Goal: Task Accomplishment & Management: Manage account settings

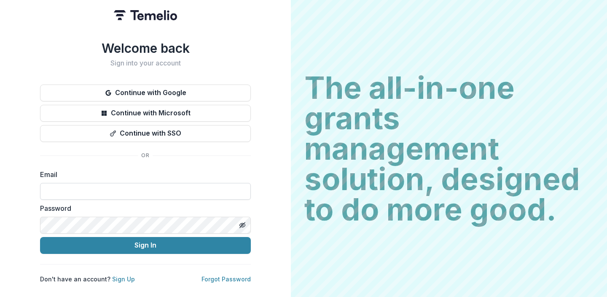
click at [97, 187] on input at bounding box center [145, 191] width 211 height 17
type input "**********"
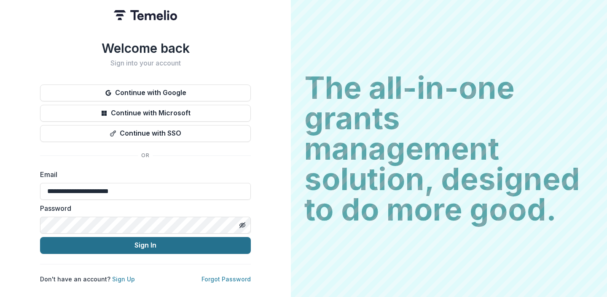
click at [113, 238] on button "Sign In" at bounding box center [145, 245] width 211 height 17
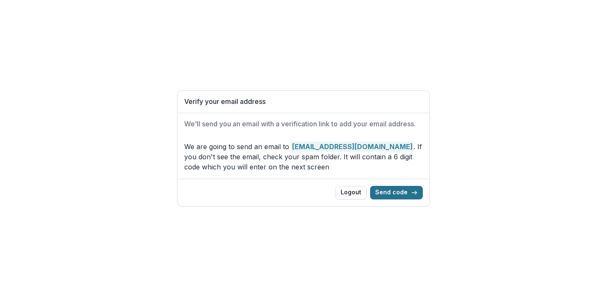
click at [395, 191] on button "Send code" at bounding box center [396, 192] width 53 height 13
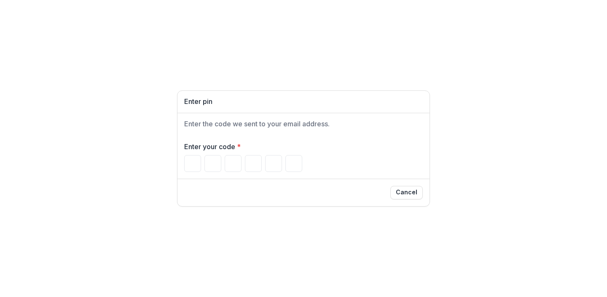
type input "*"
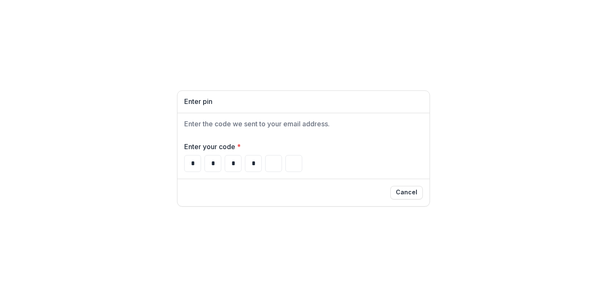
type input "*"
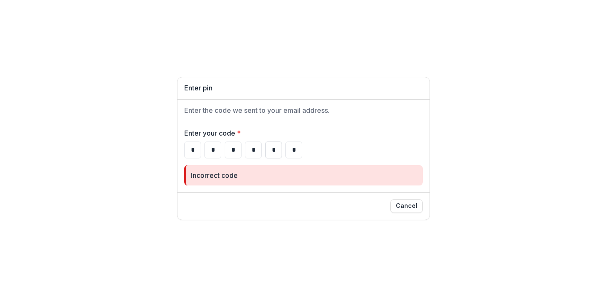
click at [276, 148] on input "*" at bounding box center [273, 149] width 17 height 17
type input "*"
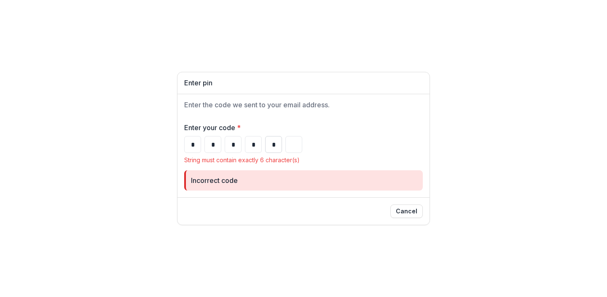
type input "*"
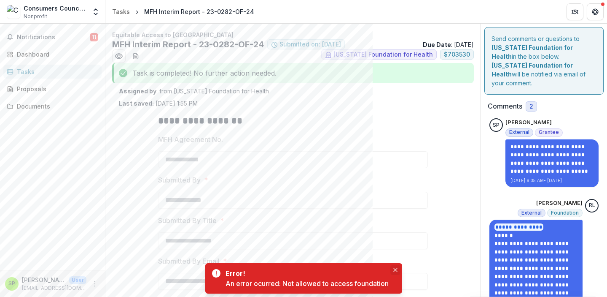
click at [394, 267] on button "Close" at bounding box center [396, 269] width 10 height 10
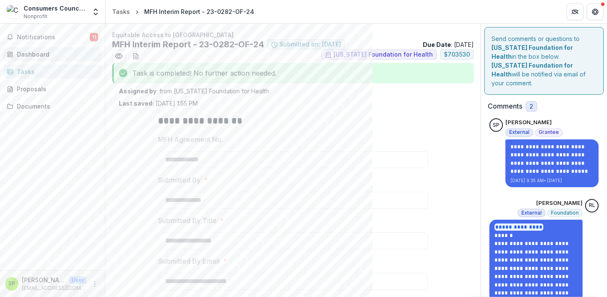
click at [32, 54] on div "Dashboard" at bounding box center [56, 54] width 78 height 9
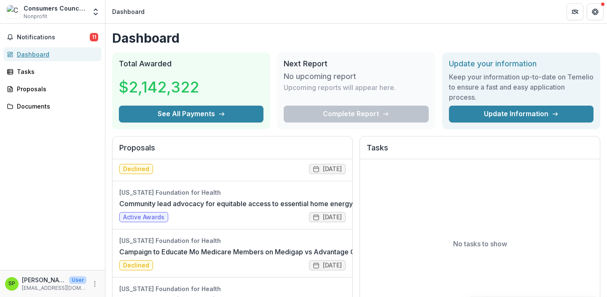
scroll to position [218, 0]
click at [149, 209] on link "Community lead advocacy for equitable access to essential home energy" at bounding box center [236, 204] width 234 height 10
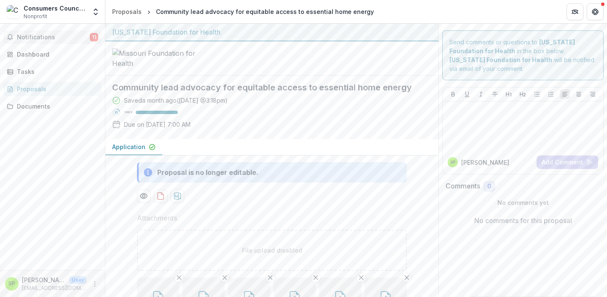
click at [42, 36] on span "Notifications" at bounding box center [53, 37] width 73 height 7
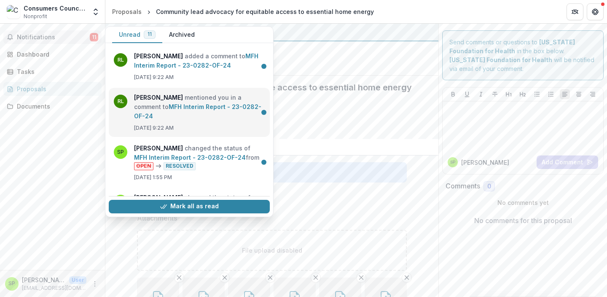
click at [157, 103] on link "MFH Interim Report - 23-0282-OF-24" at bounding box center [197, 111] width 127 height 16
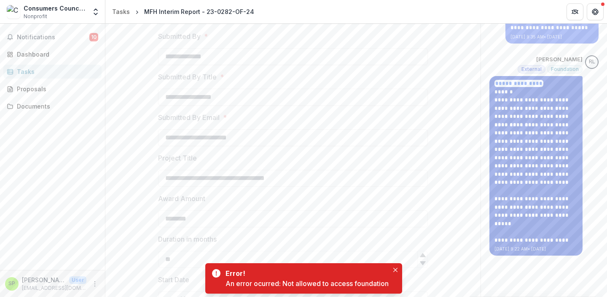
scroll to position [32, 0]
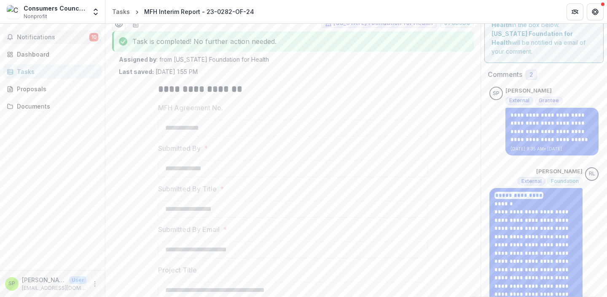
click at [53, 33] on button "Notifications 10" at bounding box center [52, 36] width 98 height 13
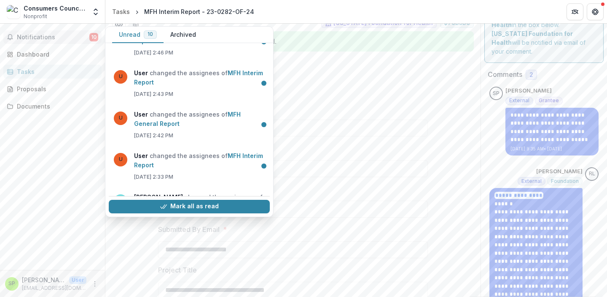
scroll to position [321, 0]
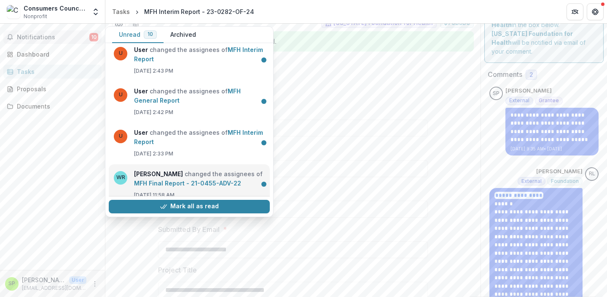
click at [189, 179] on link "MFH Final Report - 21-0455-ADV-22" at bounding box center [187, 182] width 107 height 7
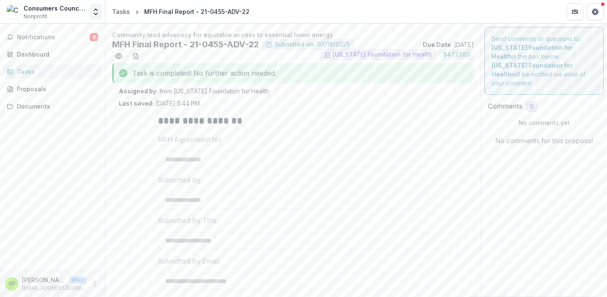
click at [96, 8] on icon "Open entity switcher" at bounding box center [96, 12] width 8 height 8
click at [33, 280] on p "[PERSON_NAME]" at bounding box center [44, 279] width 44 height 9
click at [95, 283] on icon "More" at bounding box center [95, 283] width 7 height 7
click at [124, 278] on button "Logout" at bounding box center [150, 279] width 90 height 14
